Goal: Task Accomplishment & Management: Manage account settings

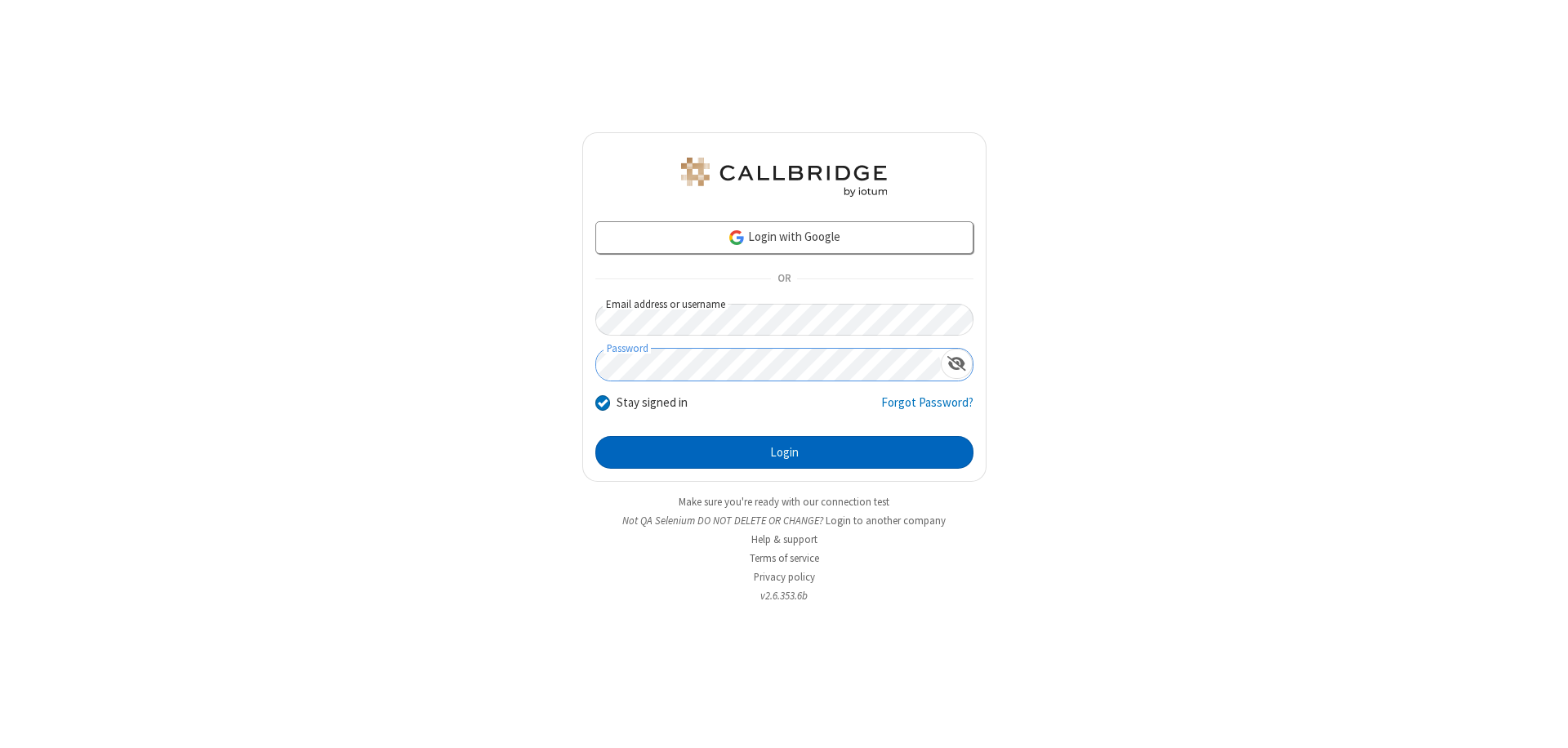
click at [784, 452] on button "Login" at bounding box center [784, 452] width 378 height 33
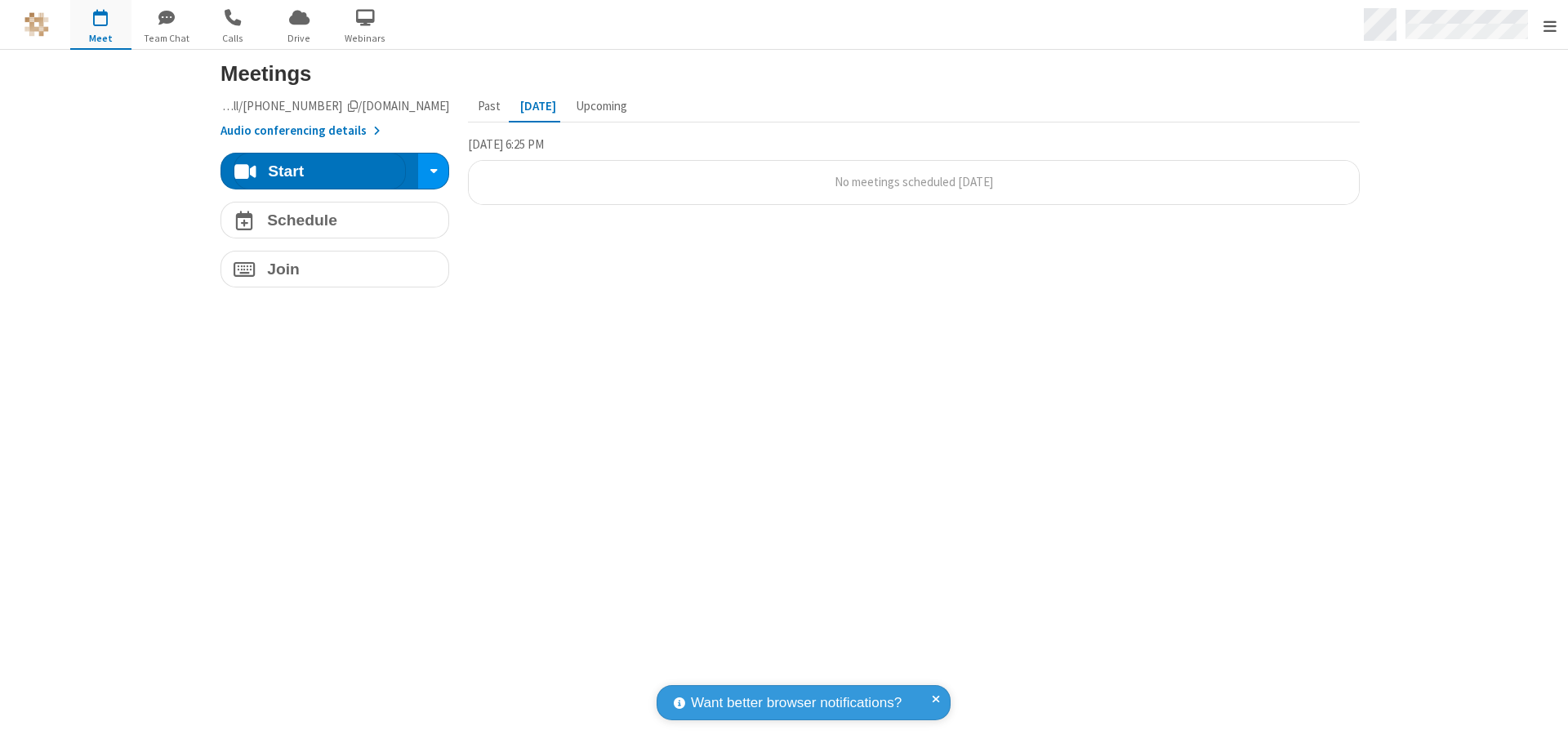
click at [1549, 25] on span "Open menu" at bounding box center [1550, 26] width 13 height 16
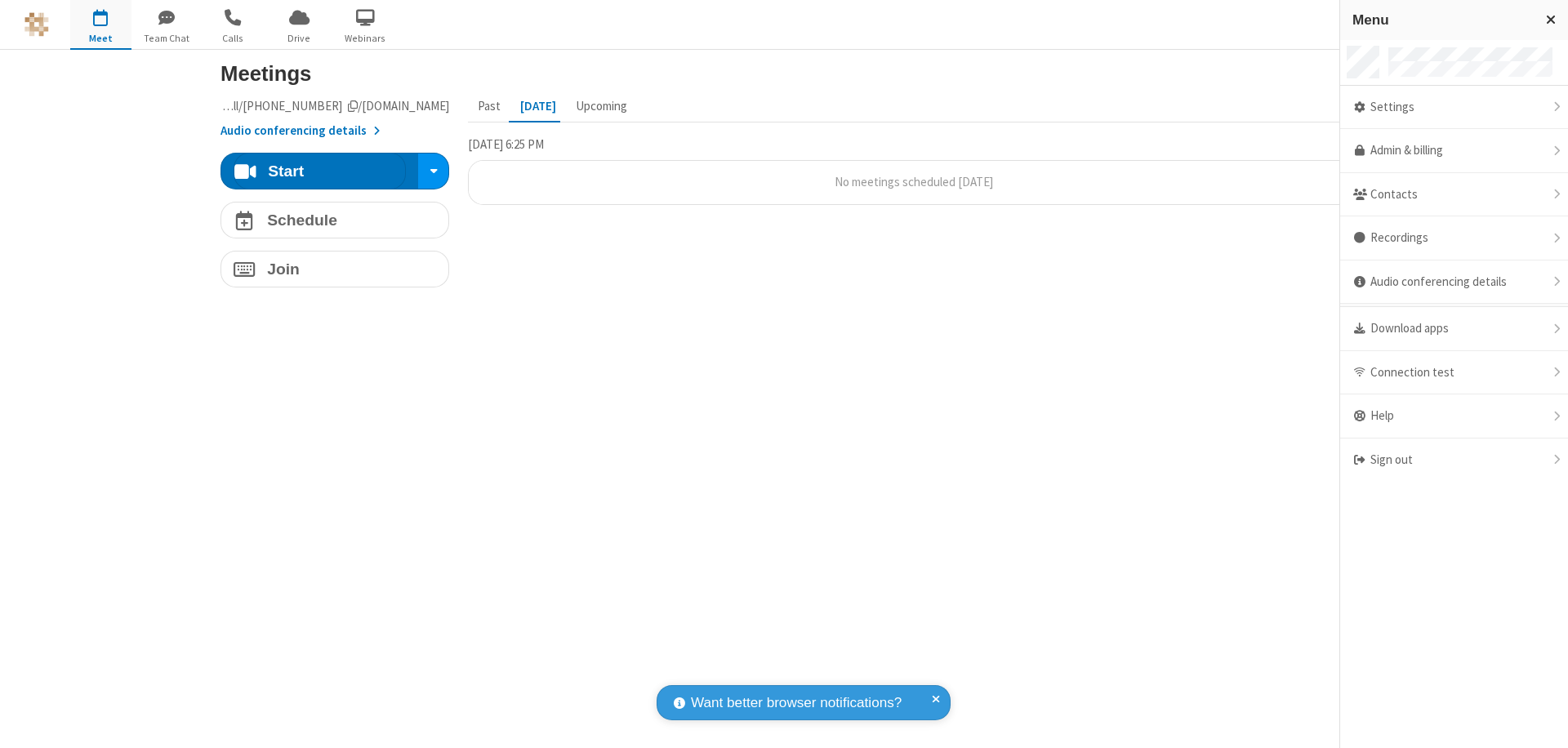
click at [1454, 107] on div "Settings" at bounding box center [1454, 108] width 228 height 44
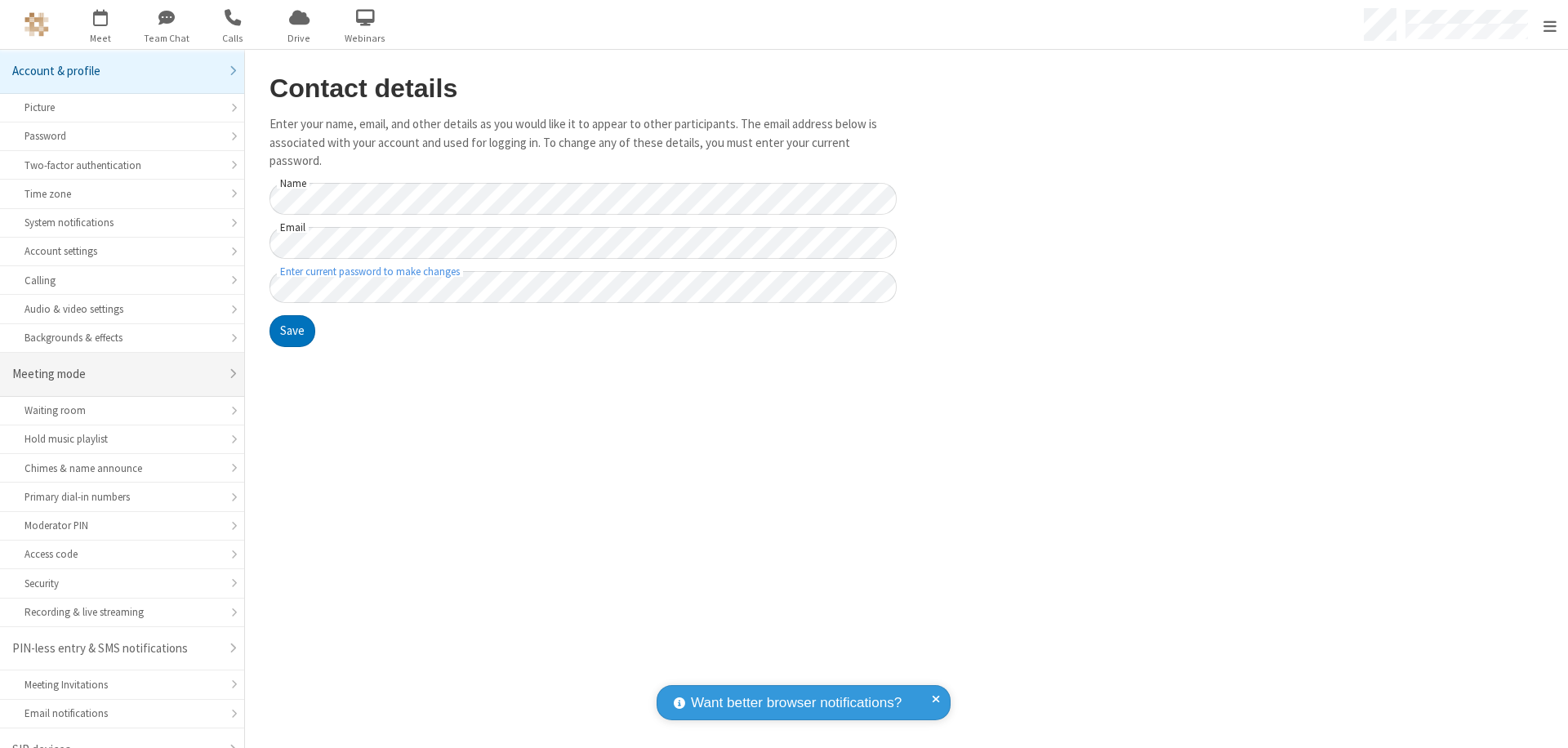
click at [116, 365] on div "Meeting mode" at bounding box center [116, 374] width 207 height 19
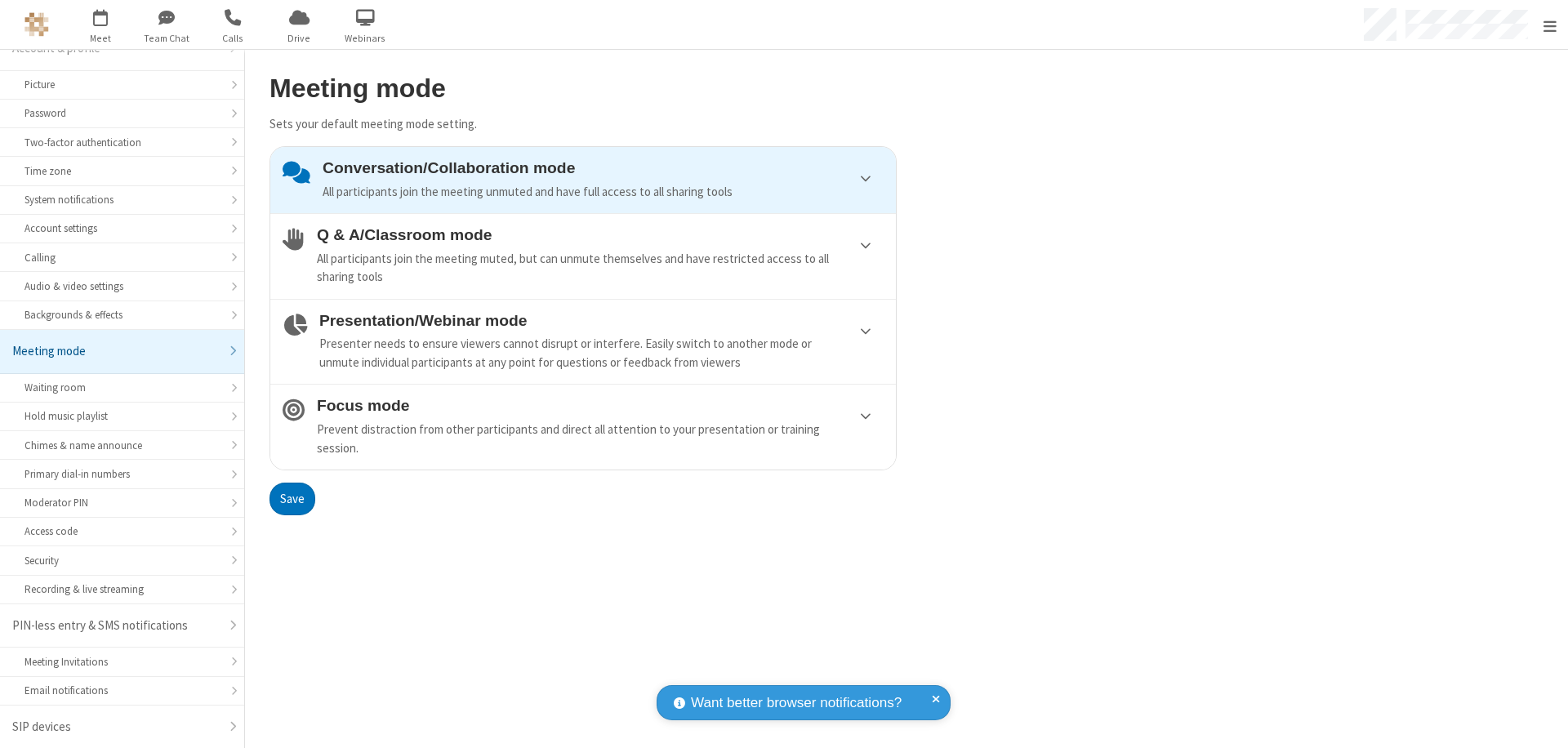
click at [583, 180] on div "Conversation/Collaboration mode All participants join the meeting unmuted and h…" at bounding box center [603, 180] width 562 height 42
click at [291, 498] on button "Save" at bounding box center [292, 499] width 46 height 33
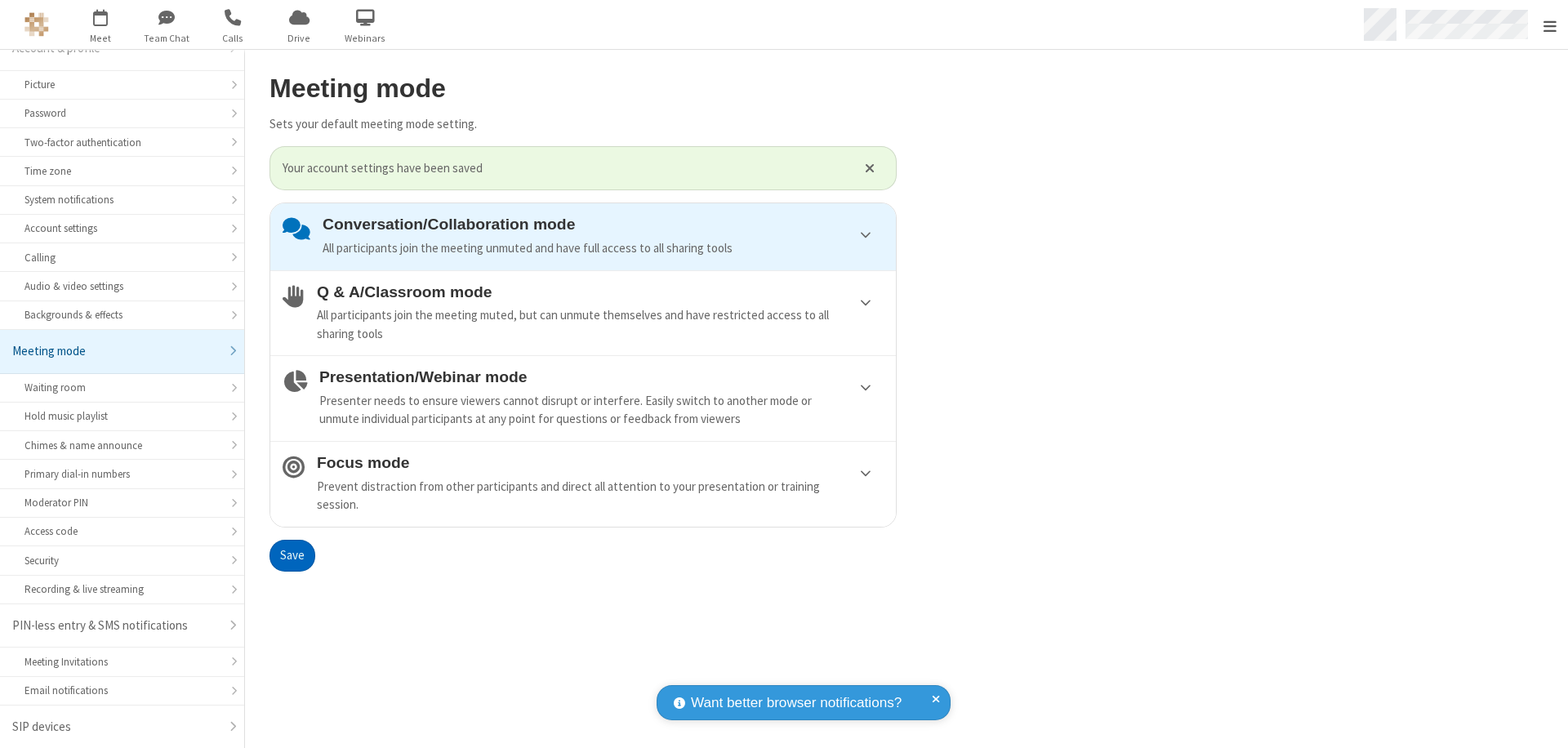
click at [1549, 24] on span "Open menu" at bounding box center [1550, 26] width 13 height 16
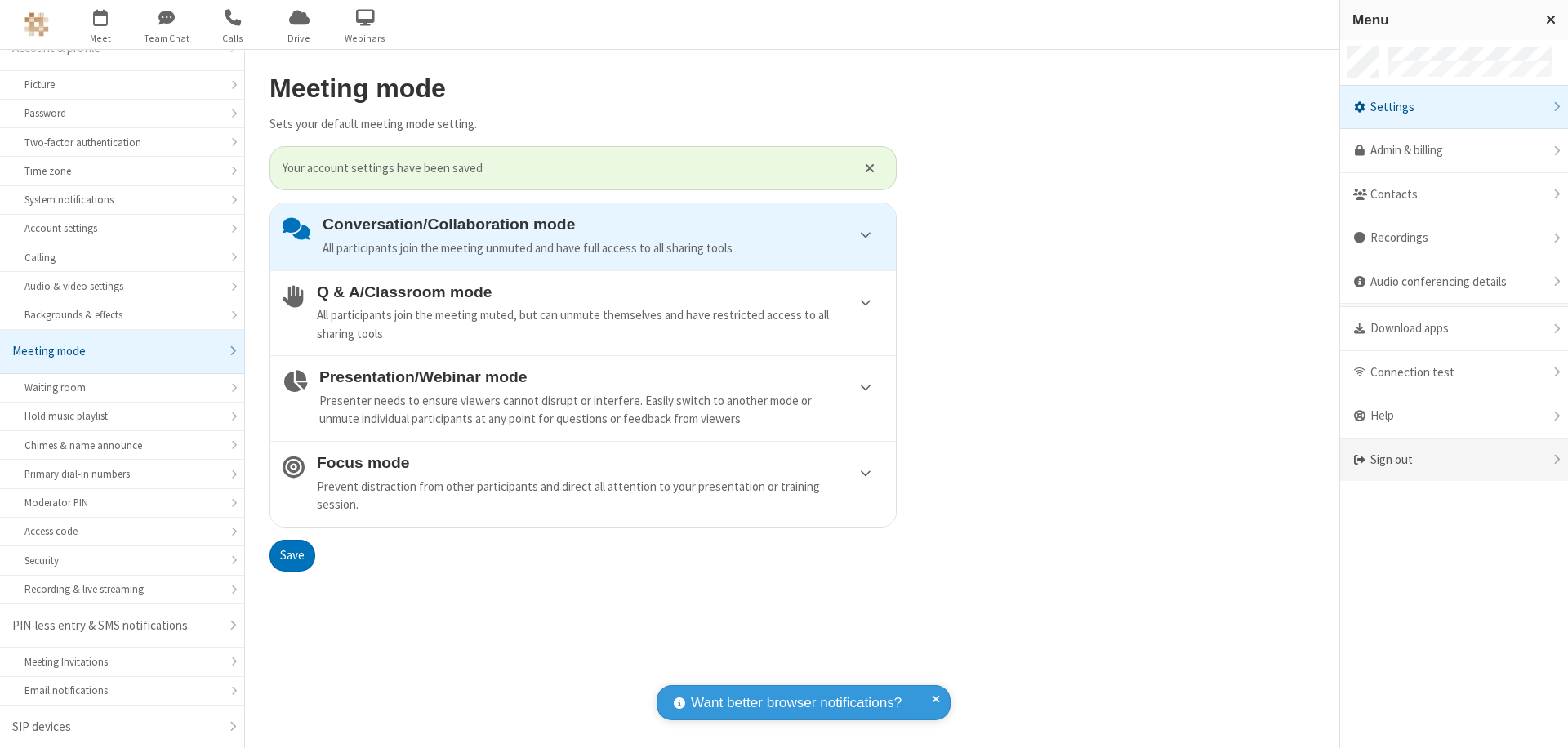
click at [1454, 460] on div "Sign out" at bounding box center [1454, 460] width 228 height 43
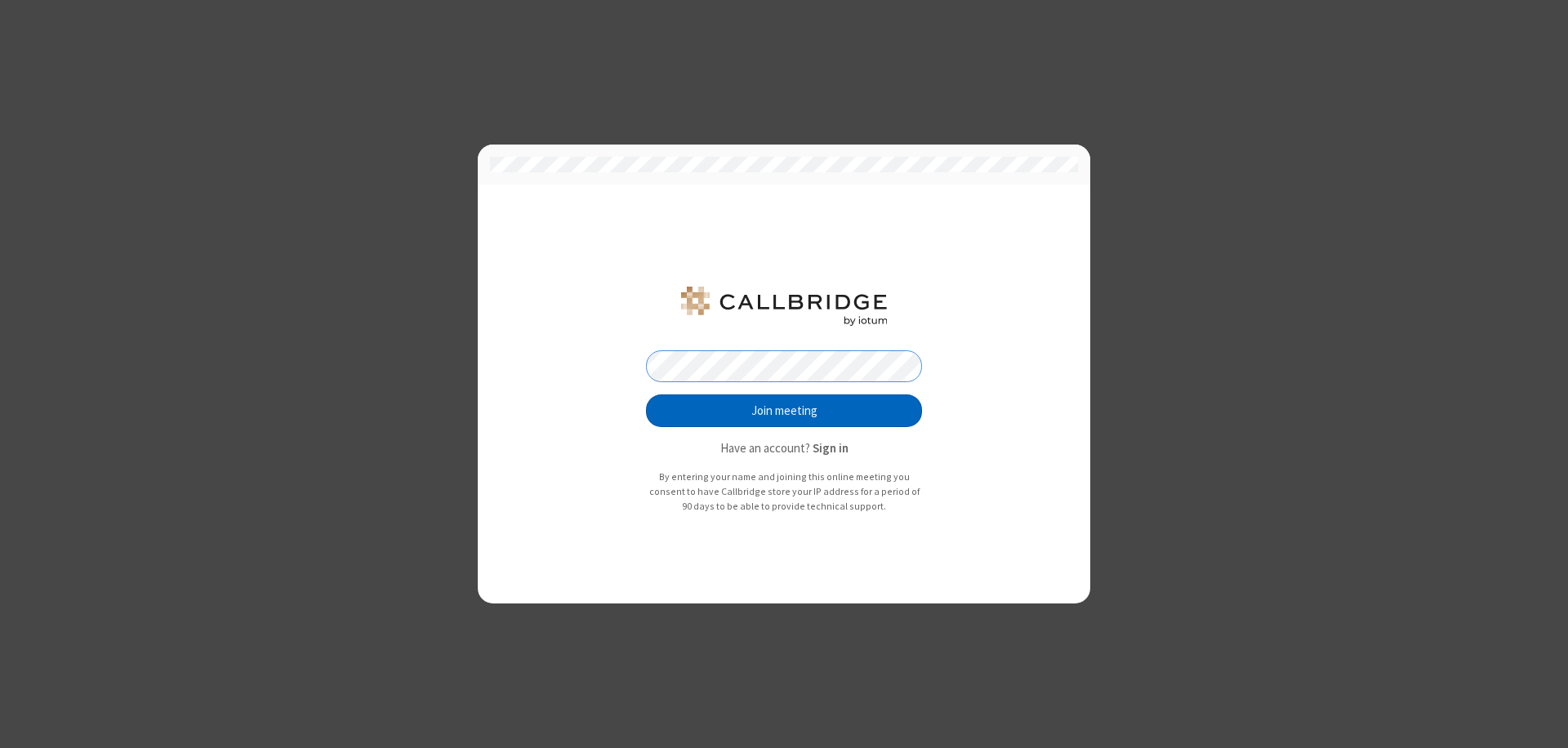
click at [784, 411] on button "Join meeting" at bounding box center [783, 411] width 276 height 33
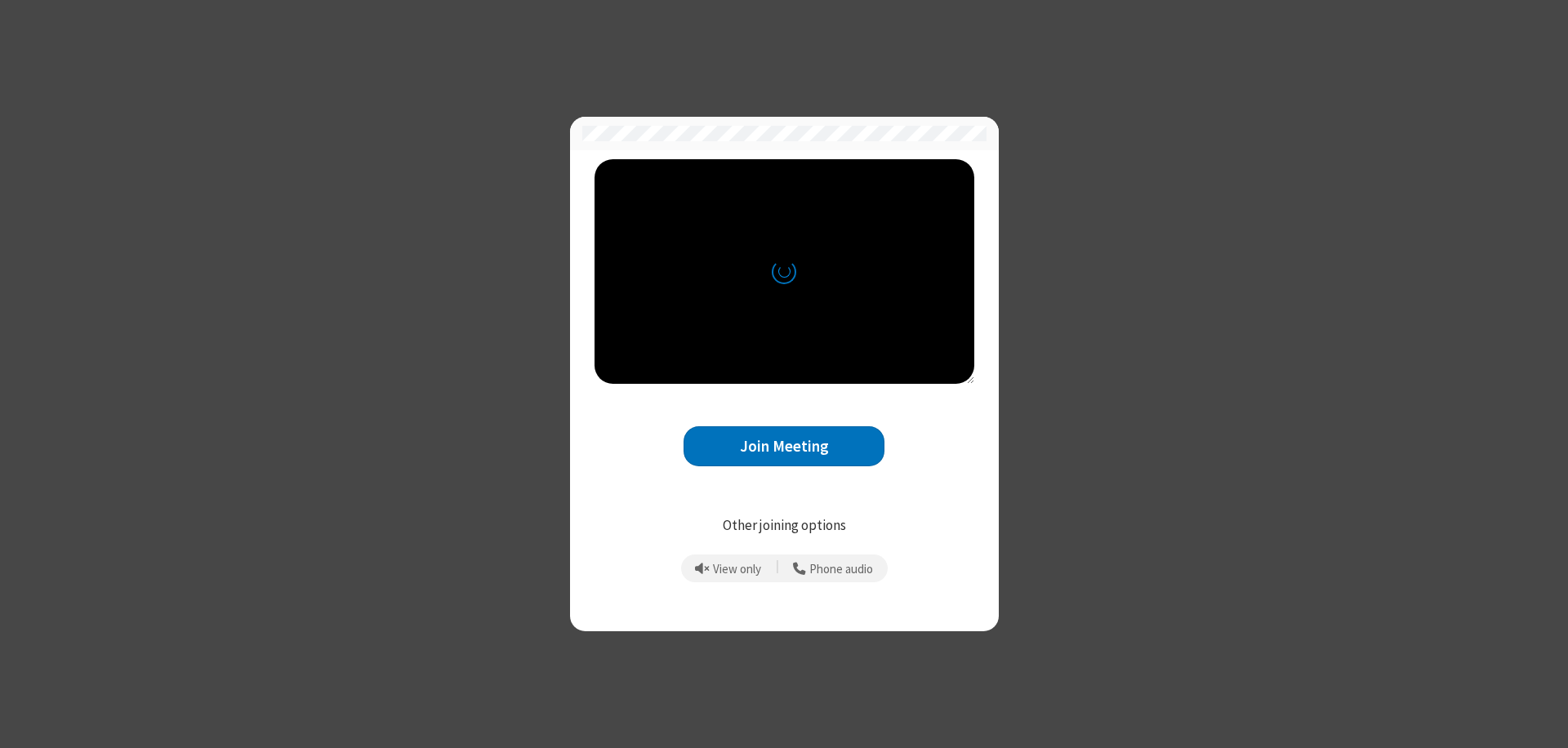
click at [784, 446] on button "Join Meeting" at bounding box center [784, 446] width 201 height 40
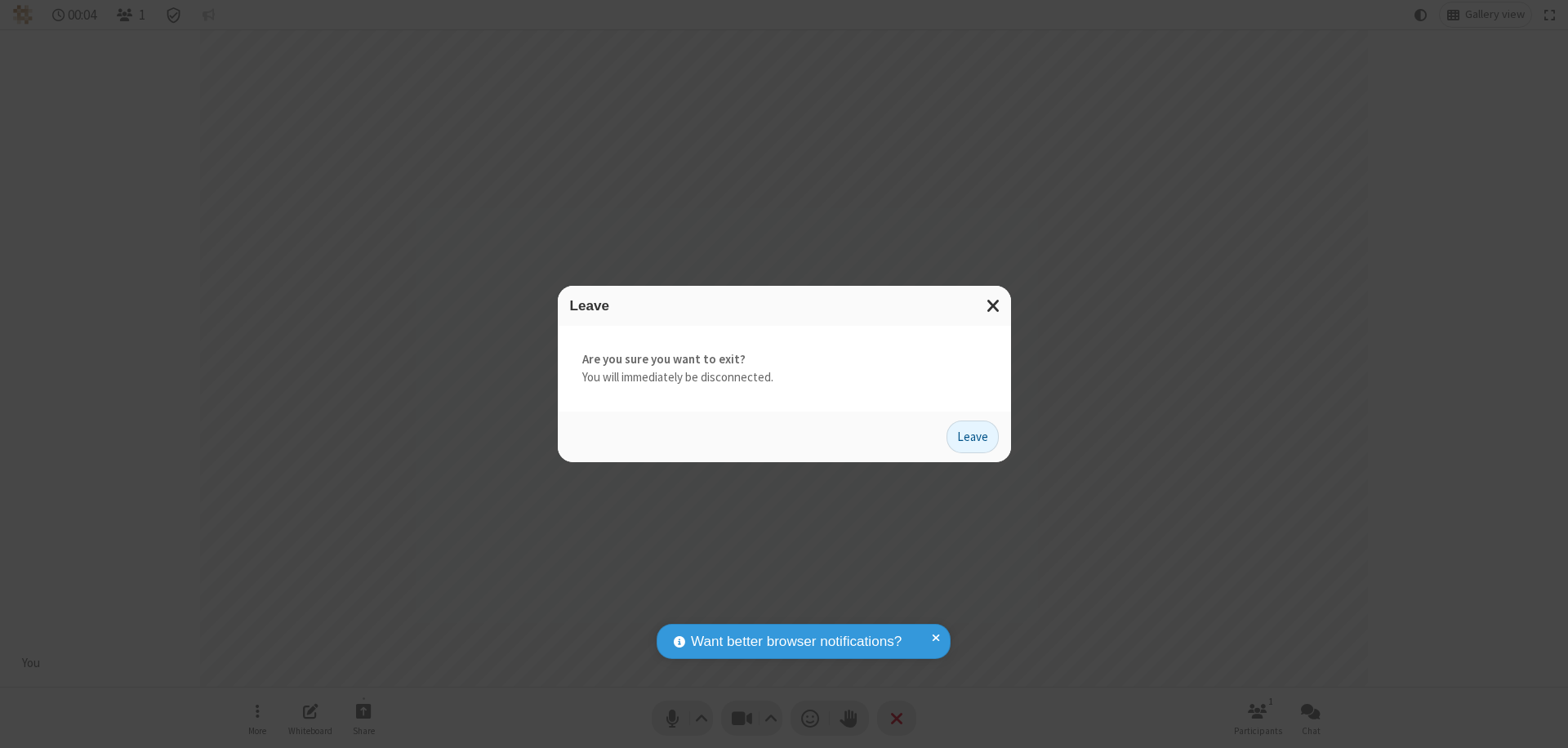
click at [973, 436] on button "Leave" at bounding box center [973, 437] width 52 height 33
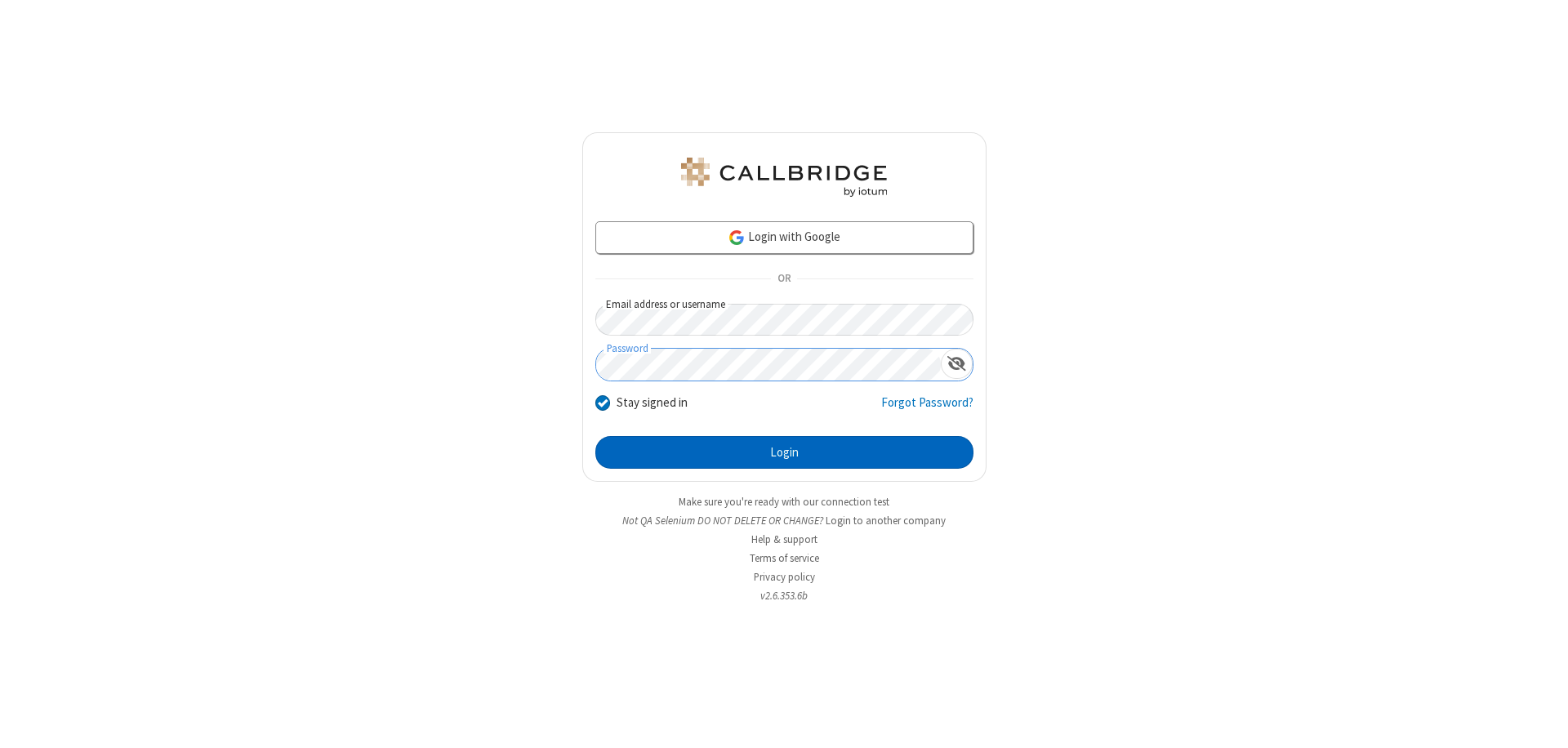
click at [784, 452] on button "Login" at bounding box center [784, 452] width 378 height 33
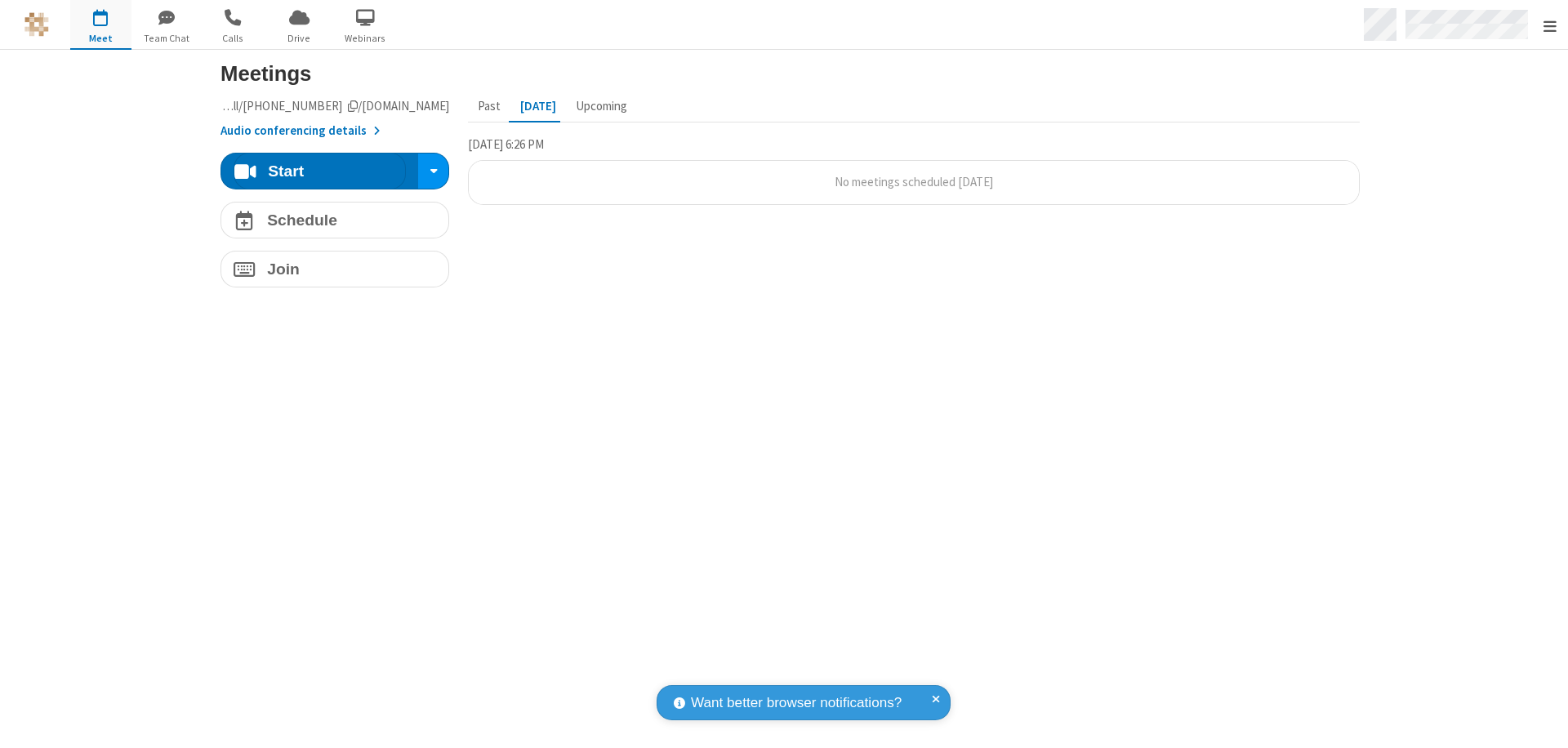
click at [1549, 25] on span "Open menu" at bounding box center [1550, 26] width 13 height 16
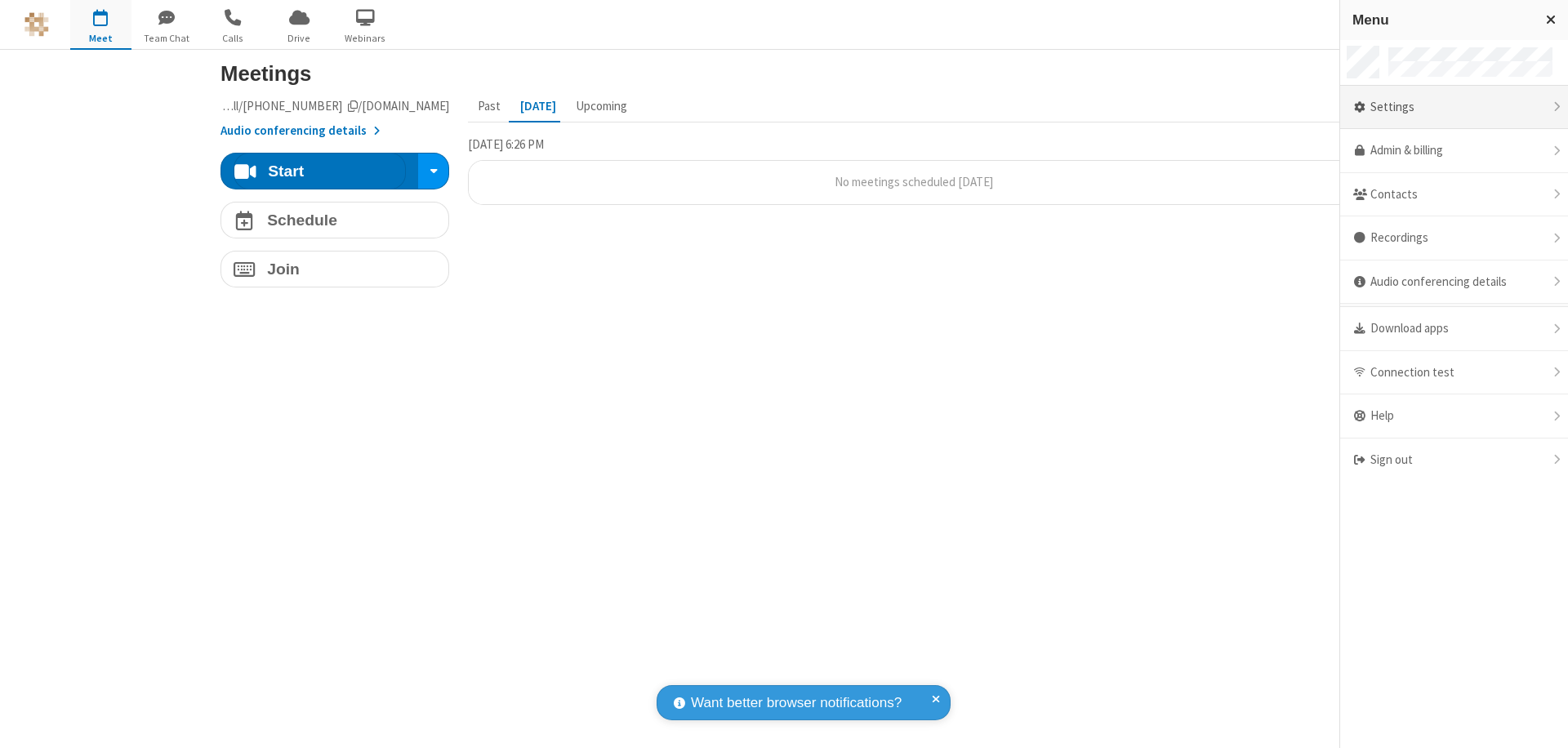
click at [1454, 107] on div "Settings" at bounding box center [1454, 108] width 228 height 44
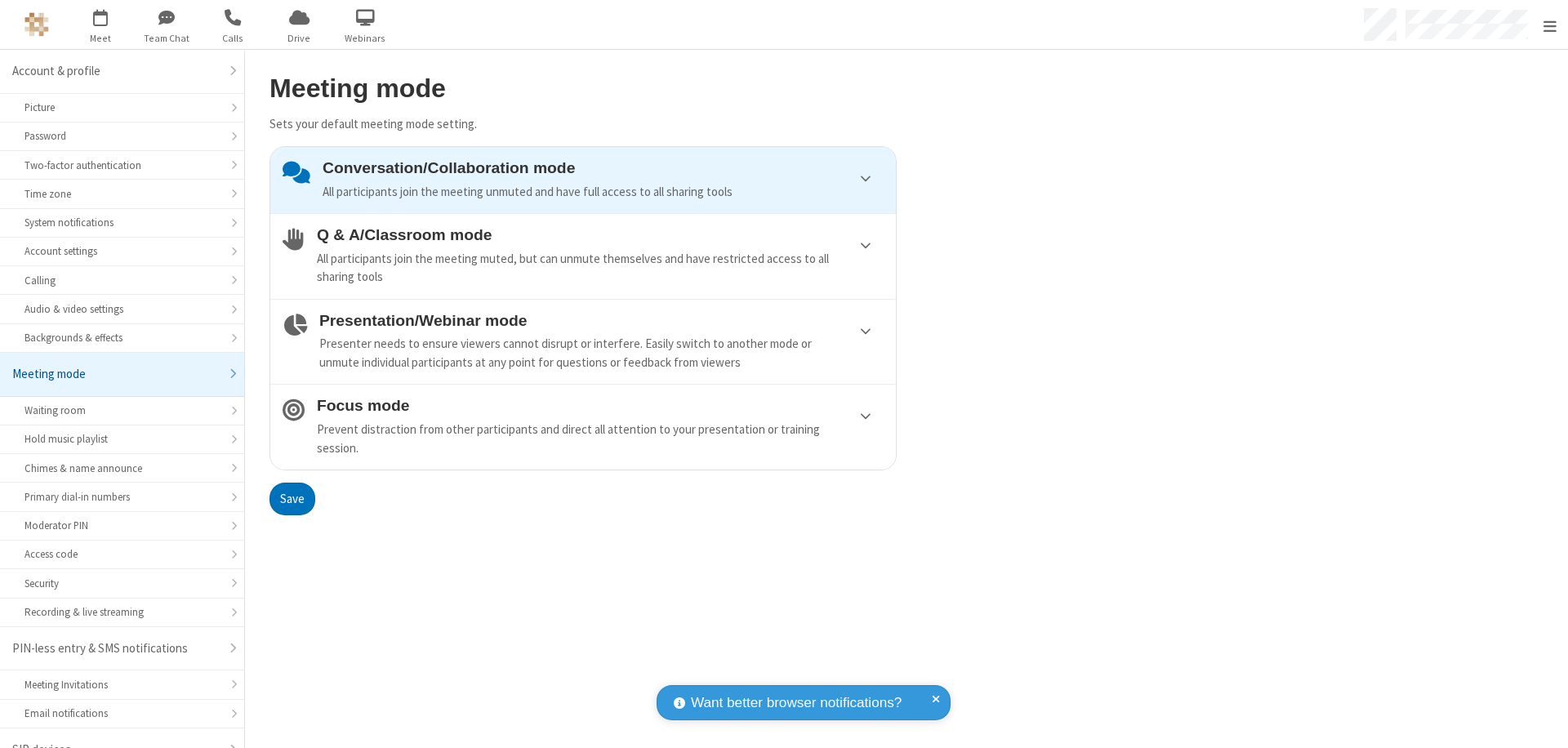
scroll to position [23, 0]
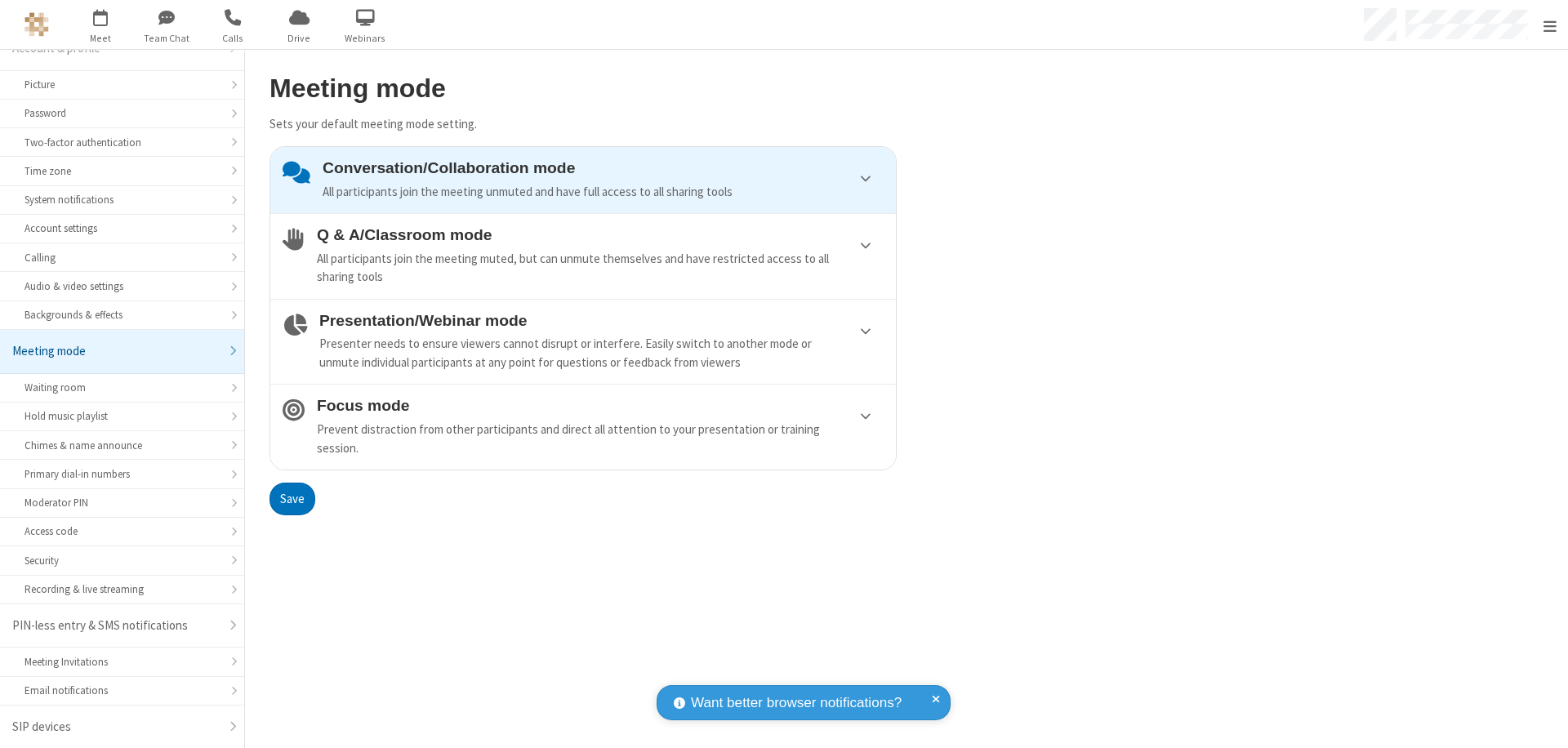
click at [583, 180] on div "Conversation/Collaboration mode All participants join the meeting unmuted and h…" at bounding box center [603, 180] width 562 height 42
click at [291, 498] on button "Save" at bounding box center [292, 499] width 46 height 33
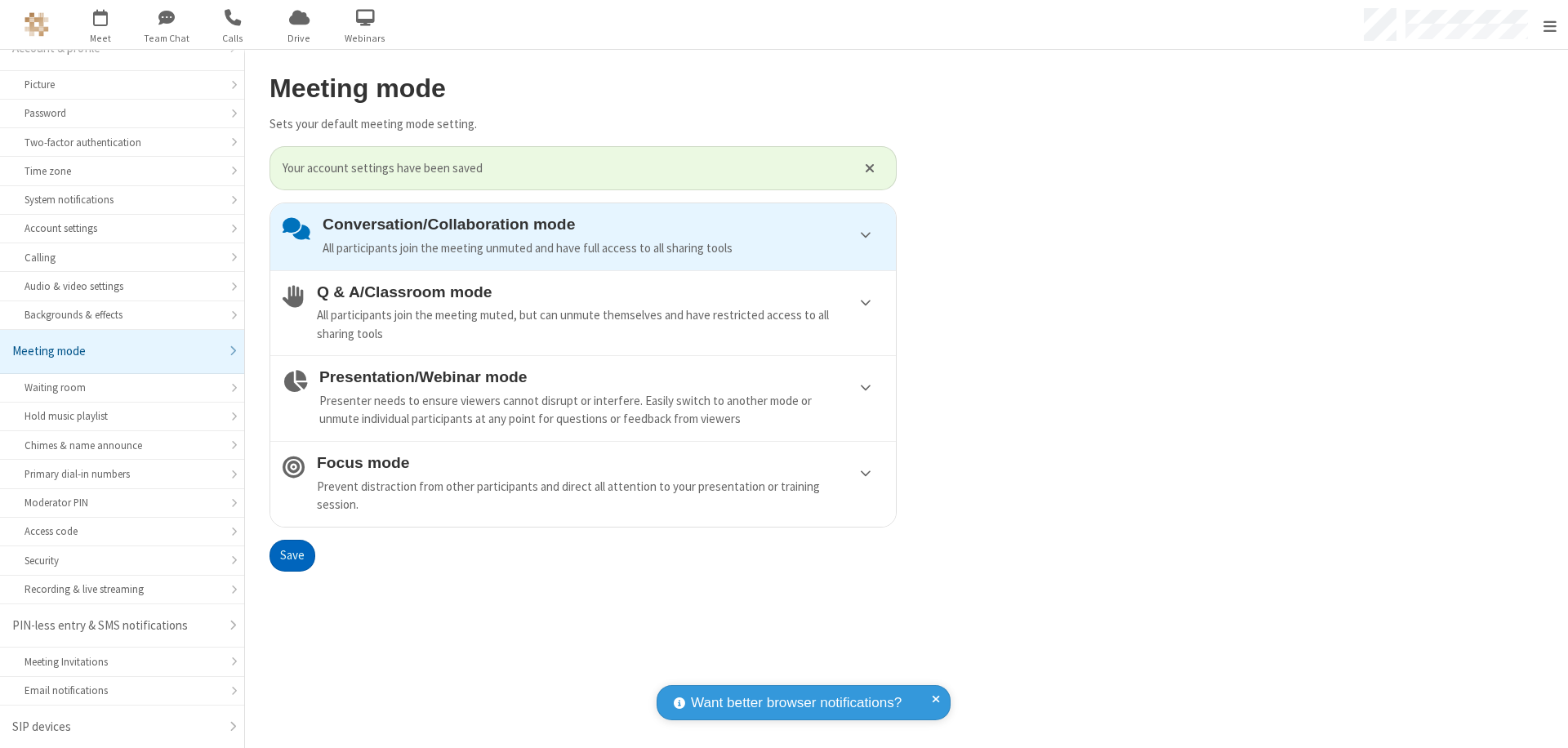
click at [1549, 24] on span "Open menu" at bounding box center [1550, 26] width 13 height 16
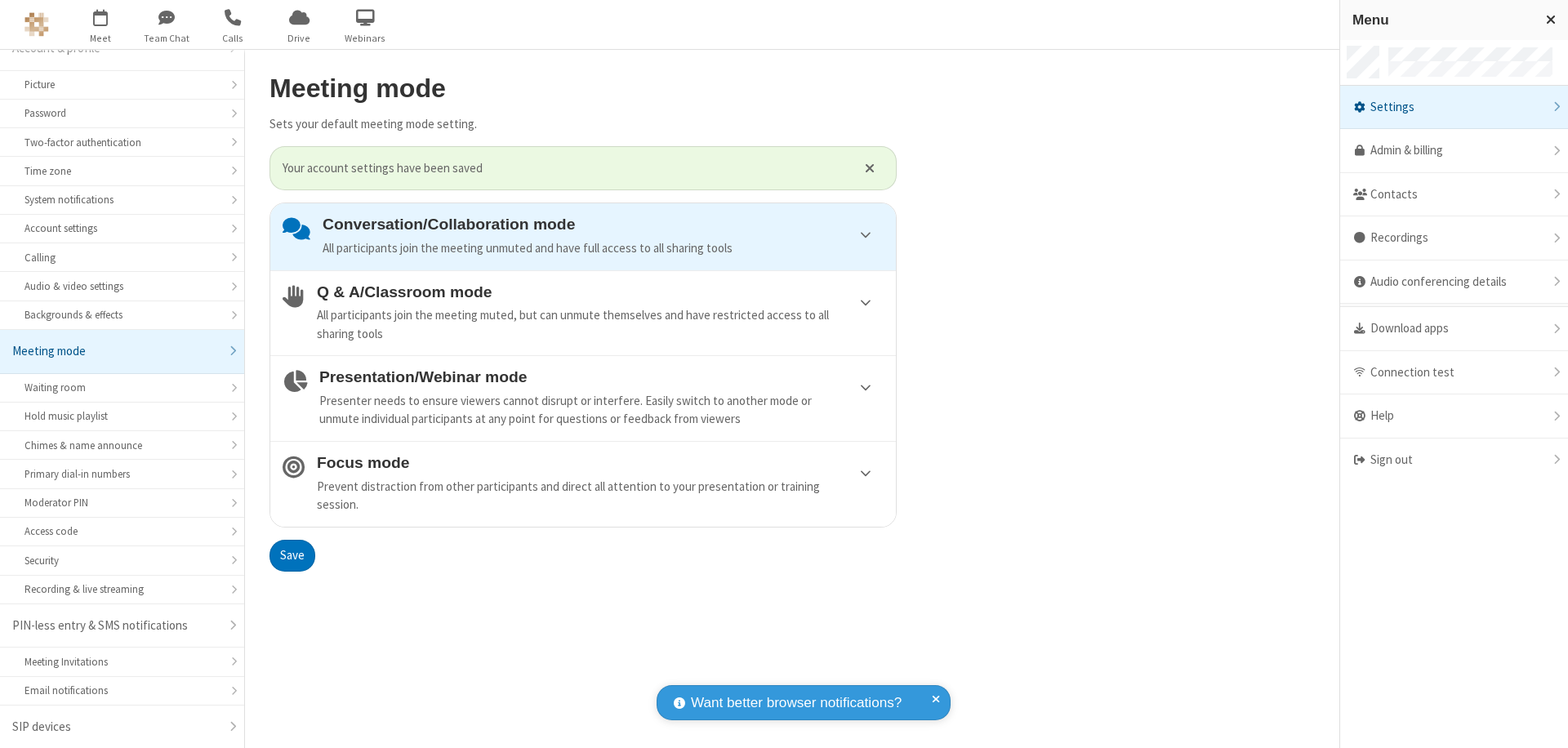
click at [1454, 460] on div "Sign out" at bounding box center [1454, 460] width 228 height 43
